Goal: Task Accomplishment & Management: Manage account settings

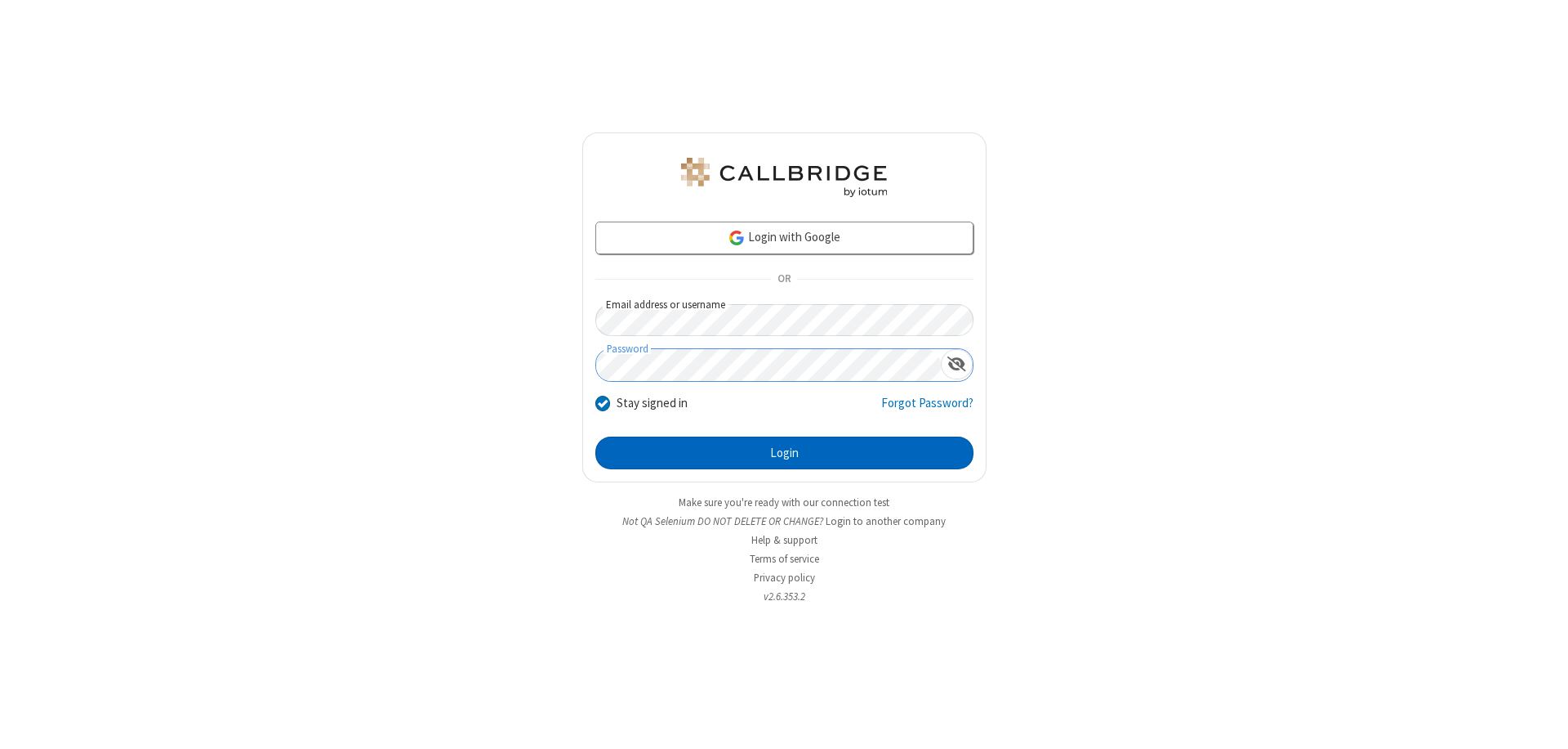
click at [784, 453] on button "Login" at bounding box center [784, 453] width 378 height 32
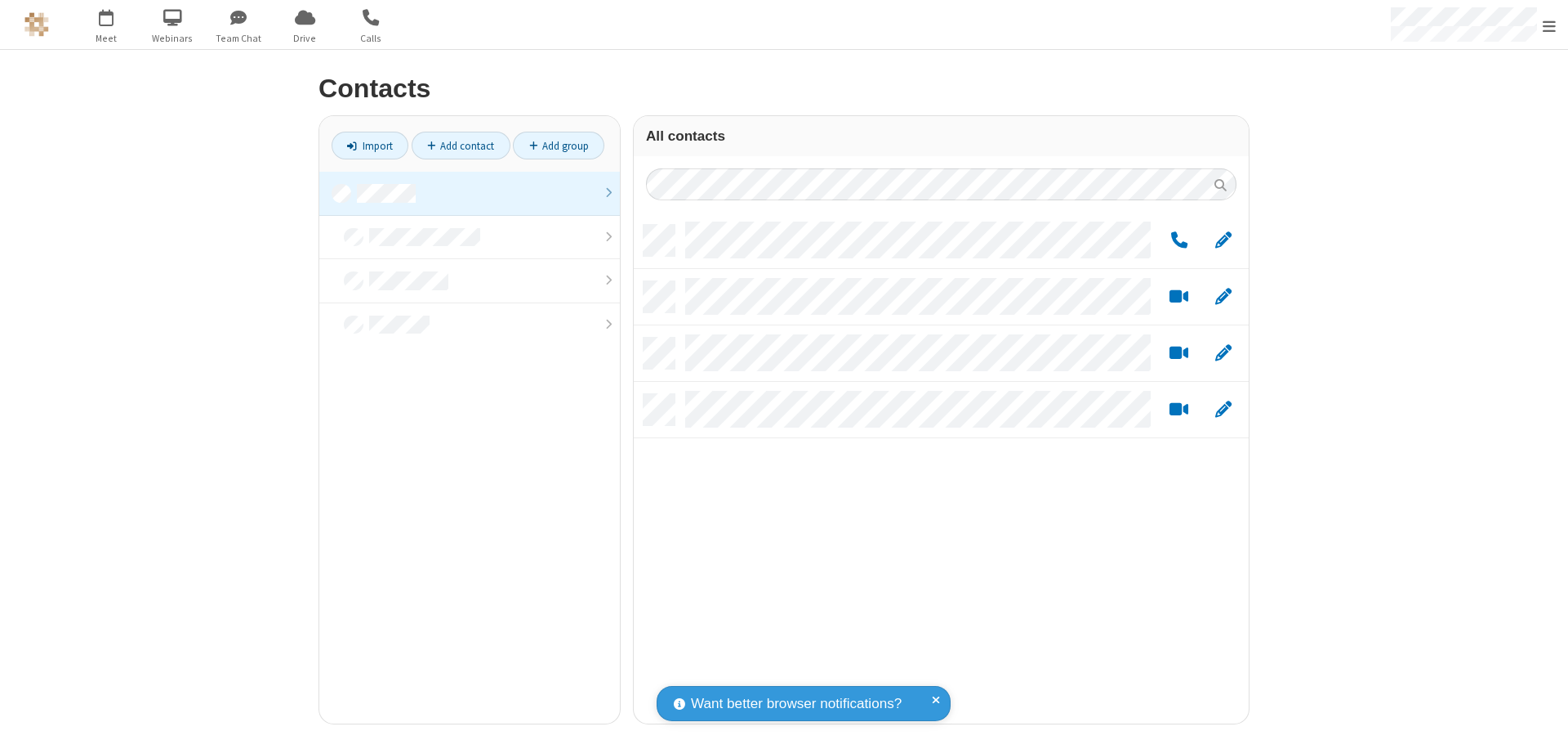
scroll to position [499, 603]
click at [469, 193] on link at bounding box center [469, 194] width 300 height 44
click at [559, 145] on link "Add group" at bounding box center [558, 145] width 91 height 28
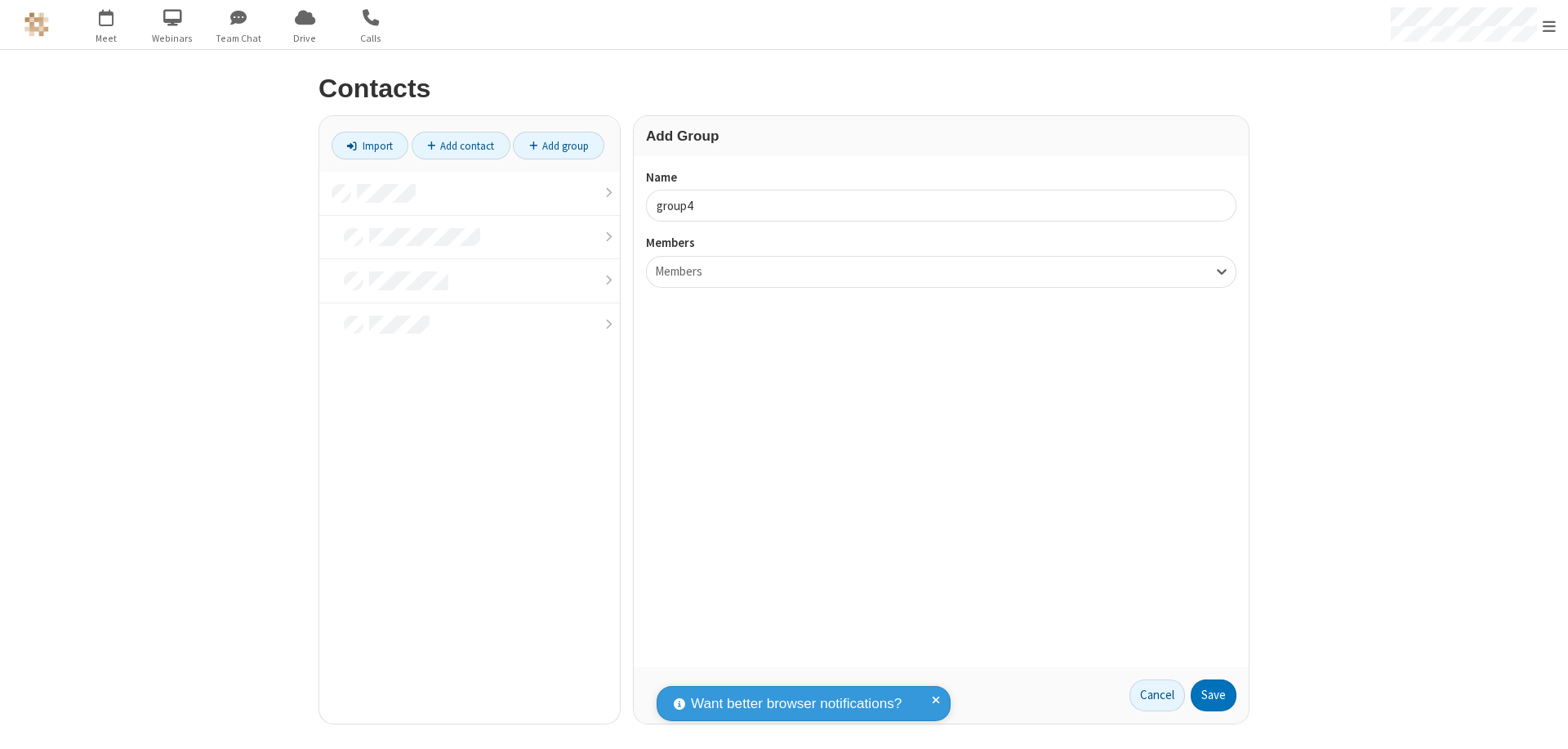
type input "group4"
type input "name20"
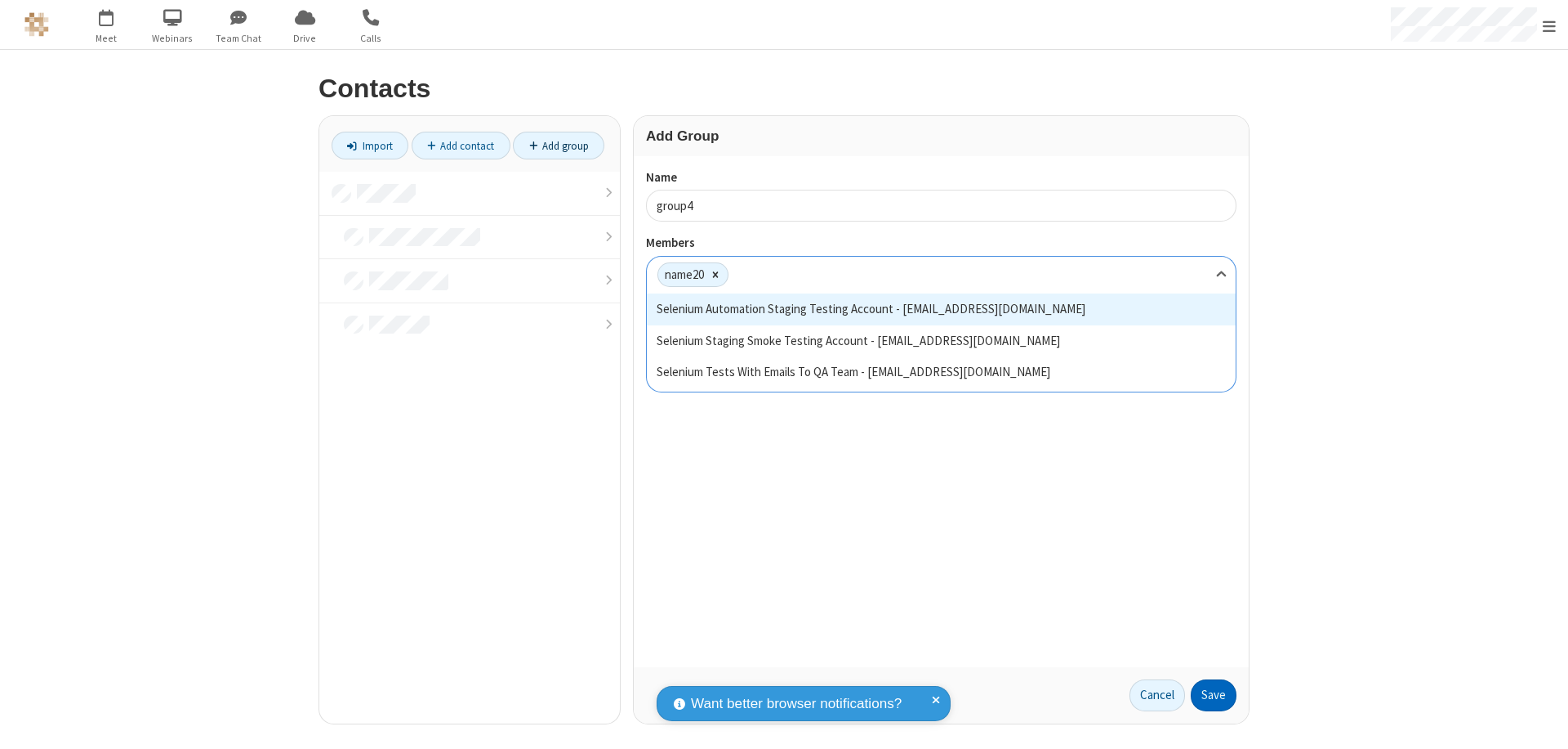
click at [1214, 694] on button "Save" at bounding box center [1214, 695] width 46 height 32
click at [461, 145] on link "Add contact" at bounding box center [461, 145] width 99 height 28
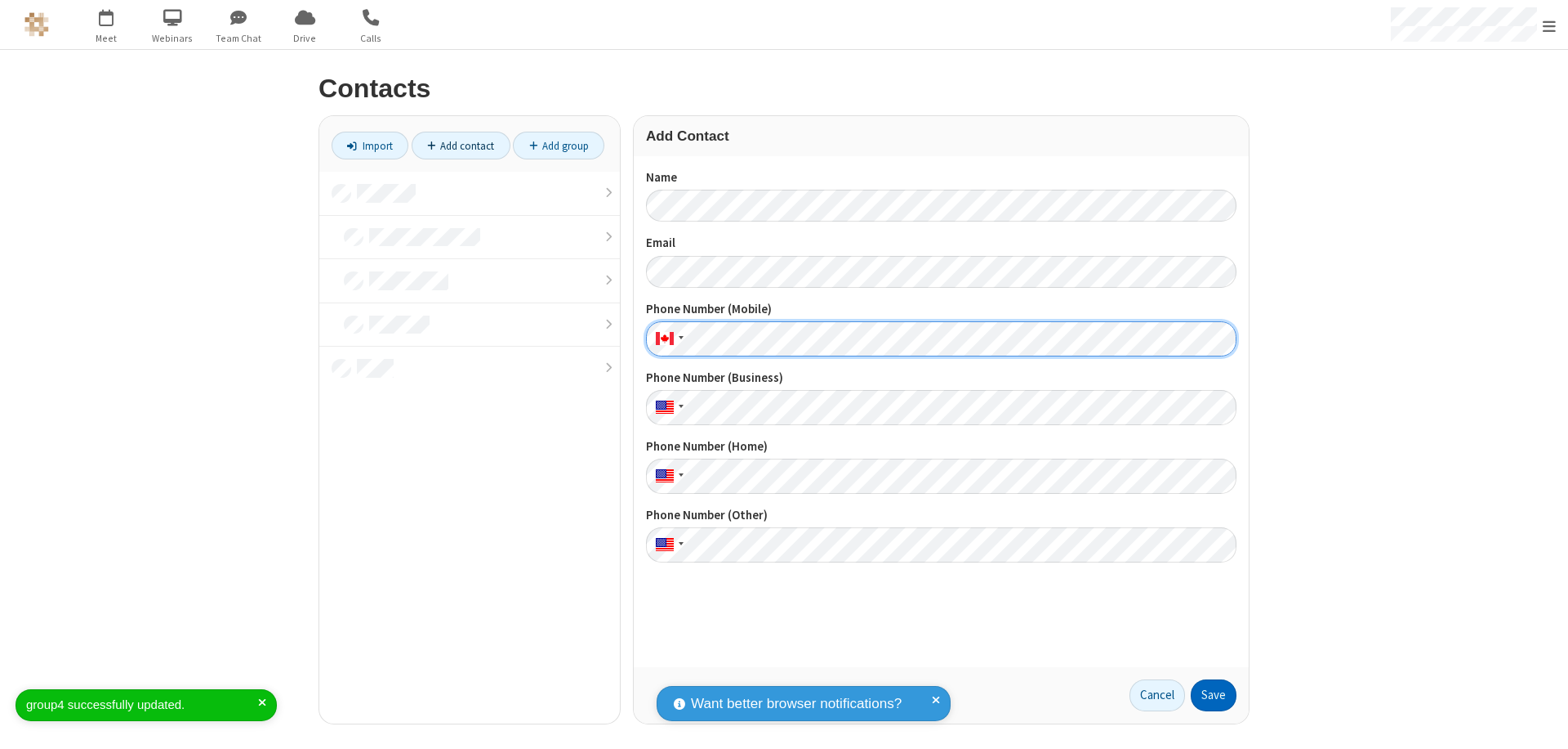
click at [1214, 694] on button "Save" at bounding box center [1214, 695] width 46 height 32
